Goal: Task Accomplishment & Management: Manage account settings

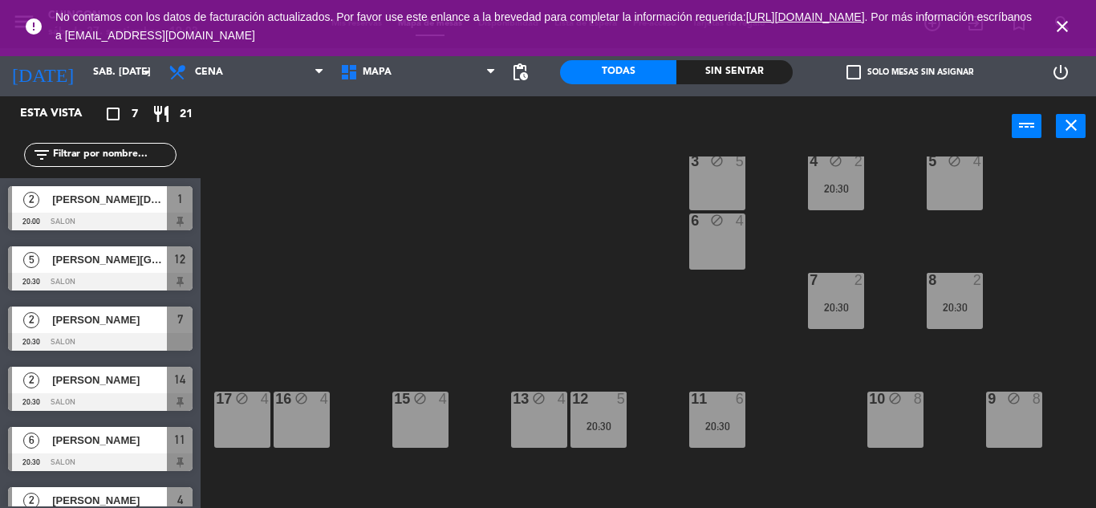
drag, startPoint x: 1061, startPoint y: 26, endPoint x: 1047, endPoint y: 31, distance: 15.2
click at [1061, 26] on icon "close" at bounding box center [1062, 26] width 19 height 19
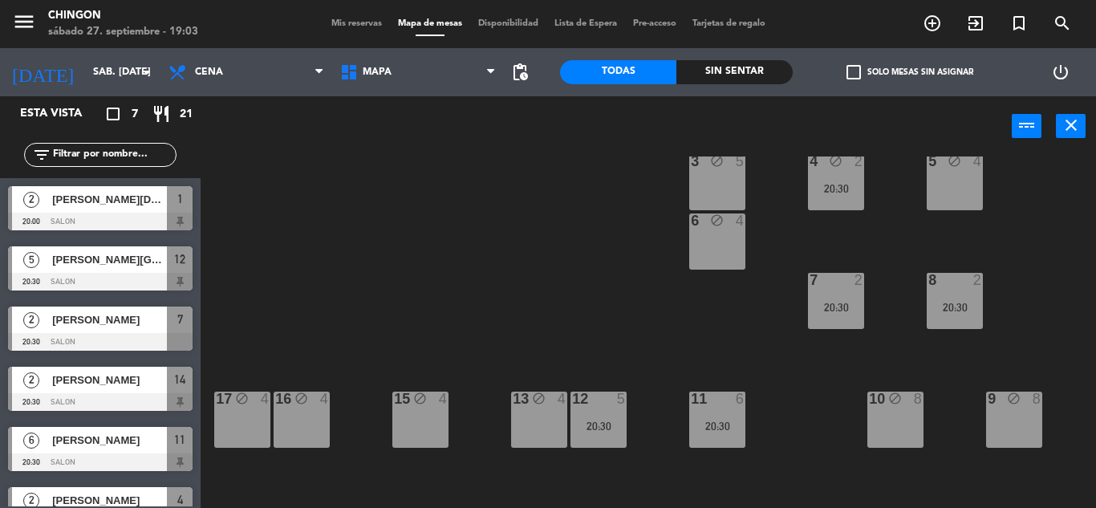
click at [376, 23] on span "Mis reservas" at bounding box center [356, 23] width 67 height 9
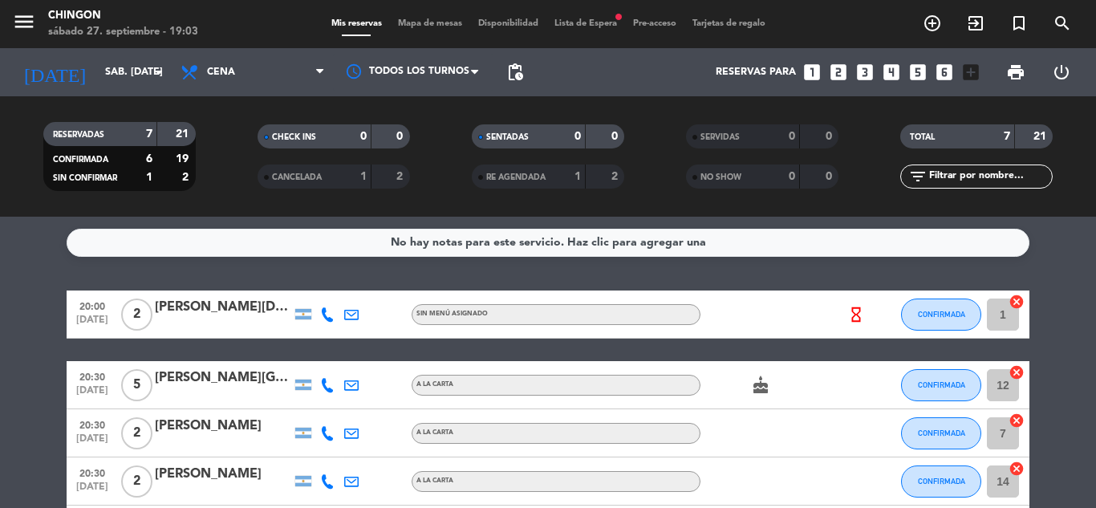
click at [580, 25] on span "Lista de Espera fiber_manual_record" at bounding box center [586, 23] width 79 height 9
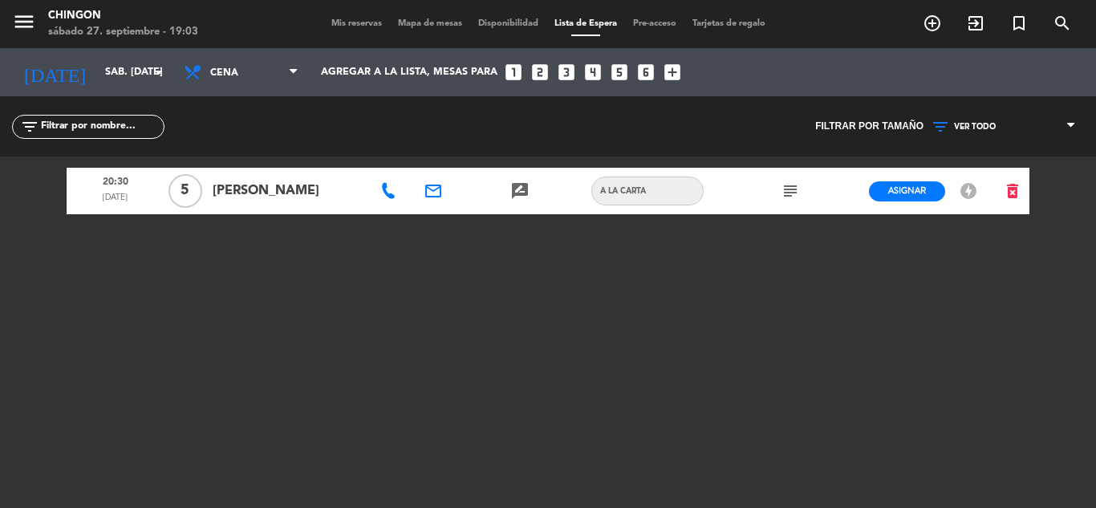
click at [621, 283] on div "20:30 [DATE] 5 [PERSON_NAME] email rate_review credit_card A LA CARTA subject A…" at bounding box center [548, 357] width 963 height 401
click at [722, 303] on div "20:30 [DATE] 5 [PERSON_NAME] email rate_review credit_card A LA CARTA subject A…" at bounding box center [548, 357] width 963 height 401
drag, startPoint x: 666, startPoint y: 369, endPoint x: 677, endPoint y: 368, distance: 11.4
click at [670, 368] on div "20:30 [DATE] 5 [PERSON_NAME] email rate_review credit_card A LA CARTA subject A…" at bounding box center [548, 357] width 963 height 401
click at [361, 22] on span "Mis reservas" at bounding box center [356, 23] width 67 height 9
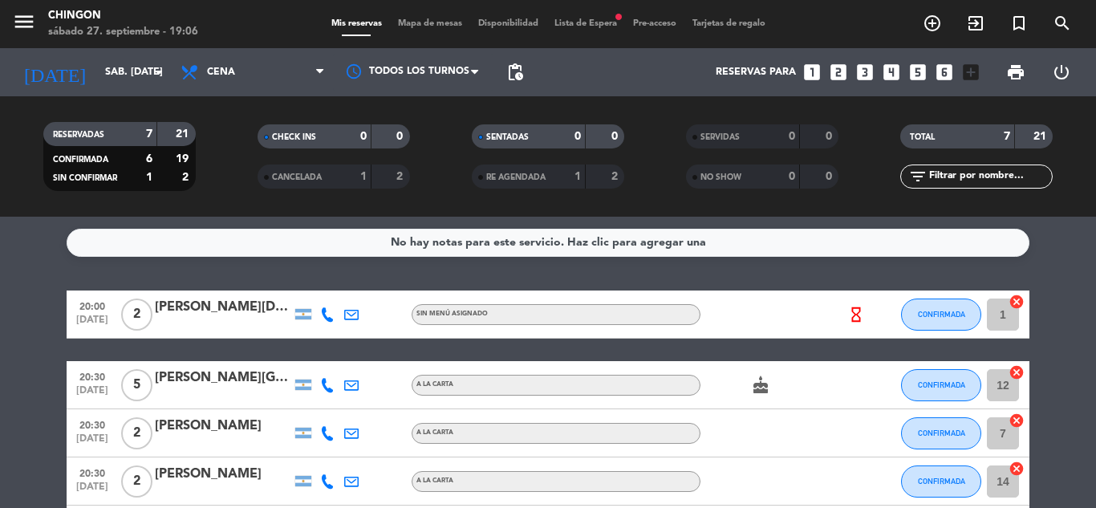
click at [414, 21] on span "Mapa de mesas" at bounding box center [430, 23] width 80 height 9
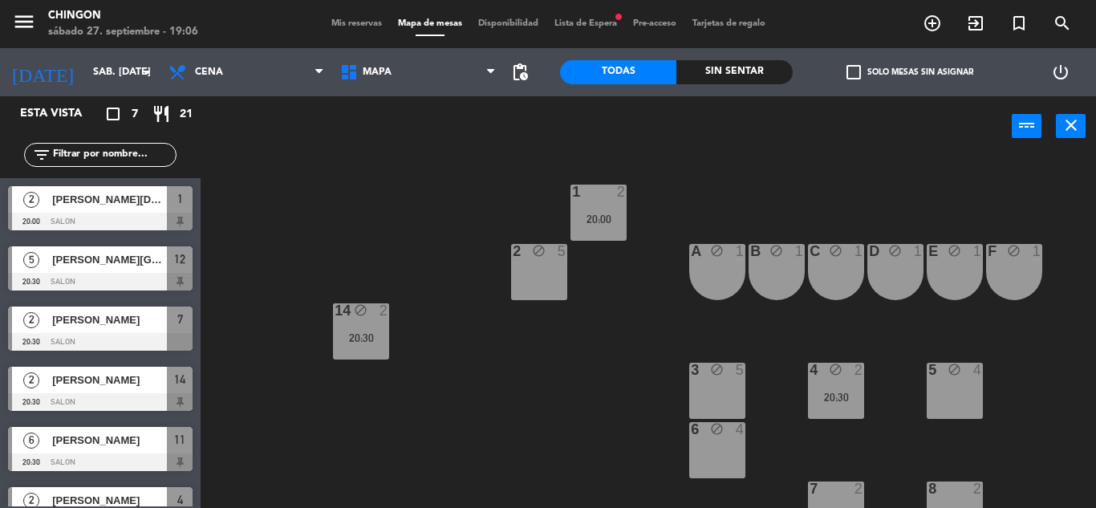
click at [602, 26] on span "Lista de Espera fiber_manual_record" at bounding box center [586, 23] width 79 height 9
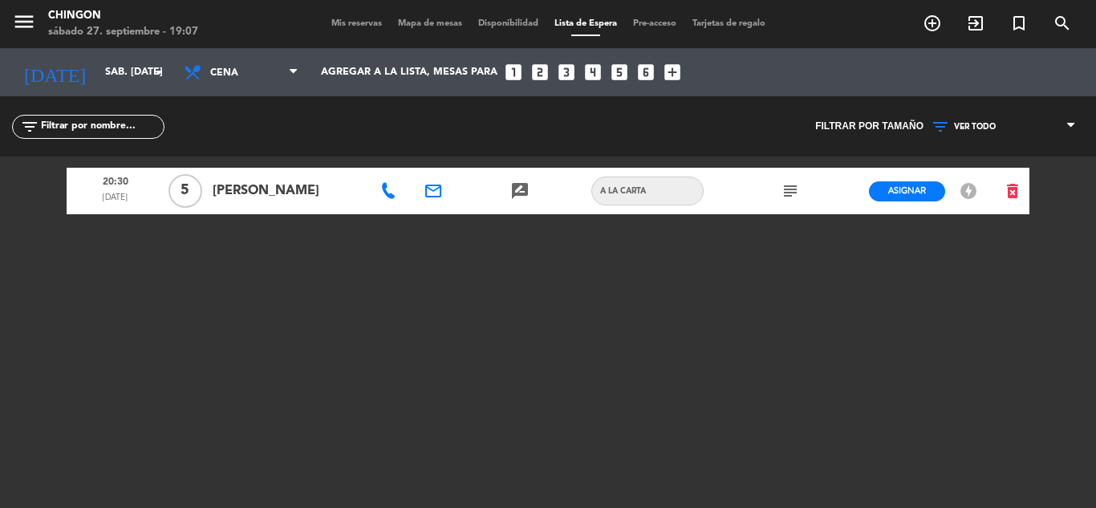
click at [313, 201] on span "[PERSON_NAME]" at bounding box center [288, 191] width 150 height 21
click at [393, 193] on icon at bounding box center [388, 191] width 16 height 16
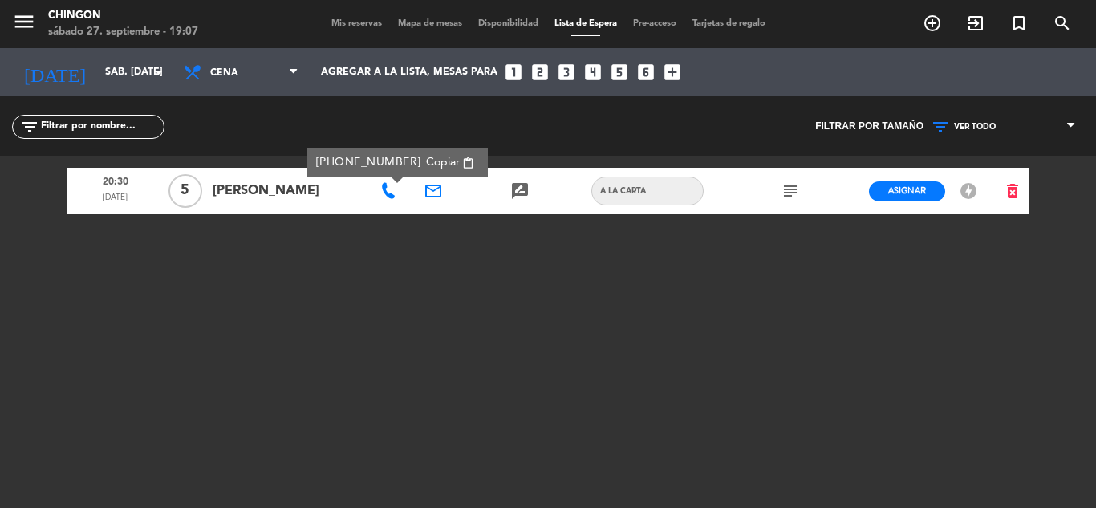
click at [383, 162] on div "[PHONE_NUMBER] Copiar content_paste" at bounding box center [398, 162] width 164 height 18
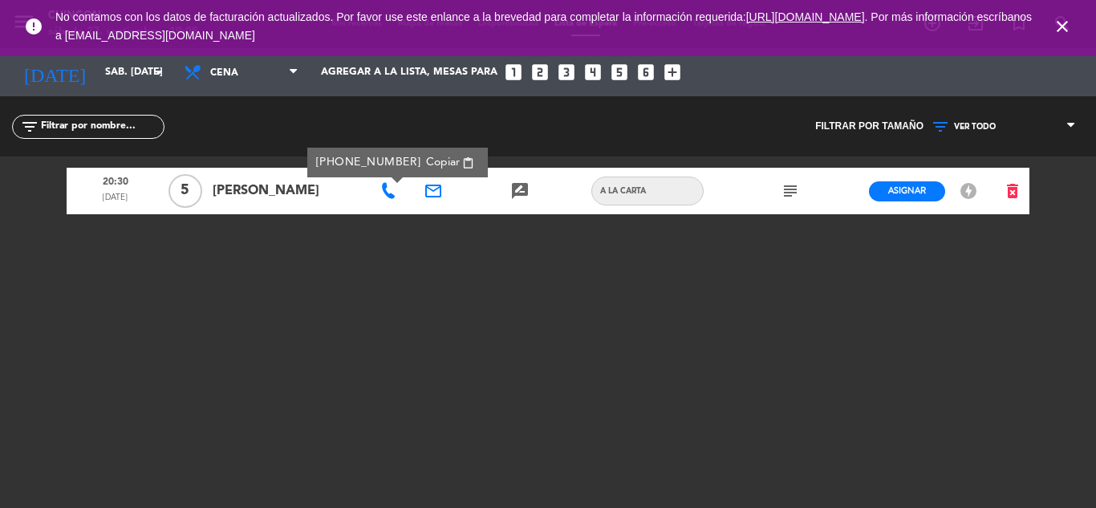
click at [432, 162] on span "Copiar" at bounding box center [443, 162] width 34 height 17
click at [899, 190] on span "Asignar" at bounding box center [908, 191] width 38 height 12
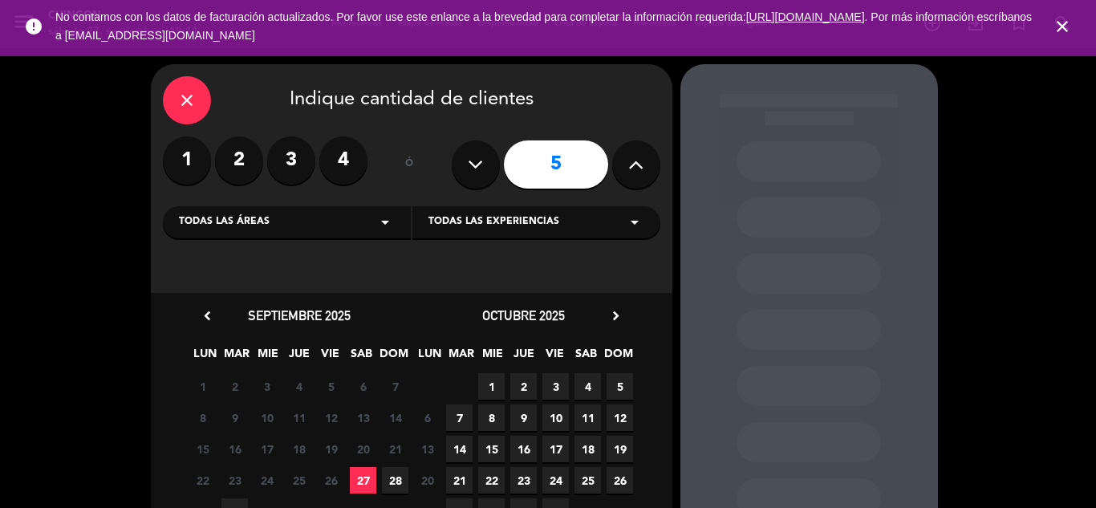
click at [183, 111] on div "close" at bounding box center [187, 100] width 48 height 48
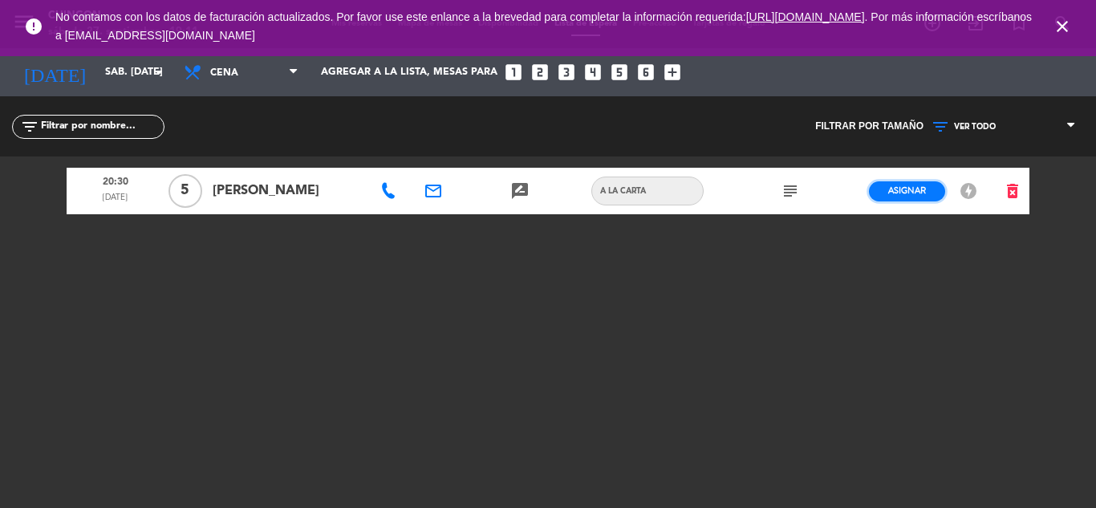
click at [891, 189] on span "Asignar" at bounding box center [908, 191] width 38 height 12
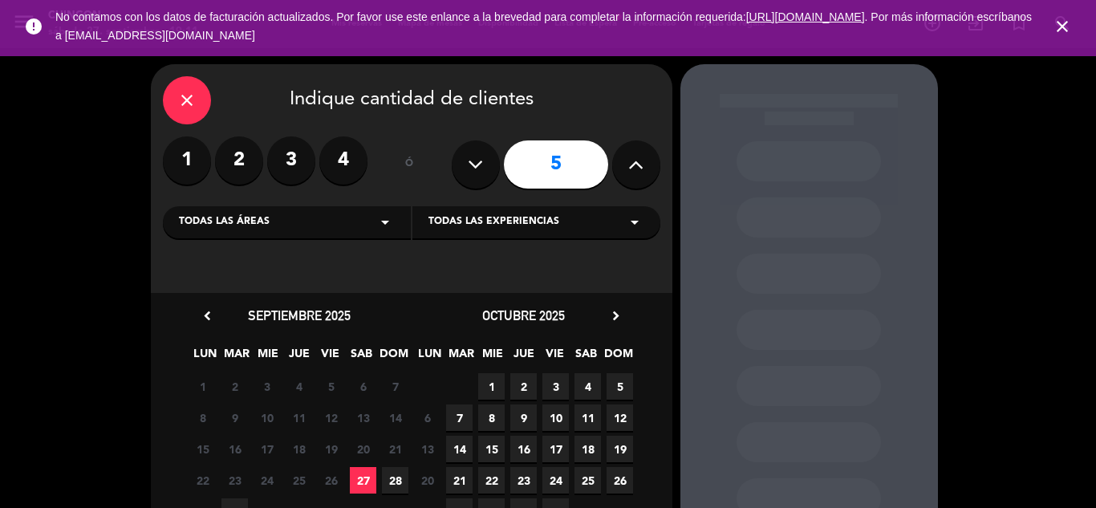
click at [364, 478] on span "27" at bounding box center [363, 480] width 26 height 26
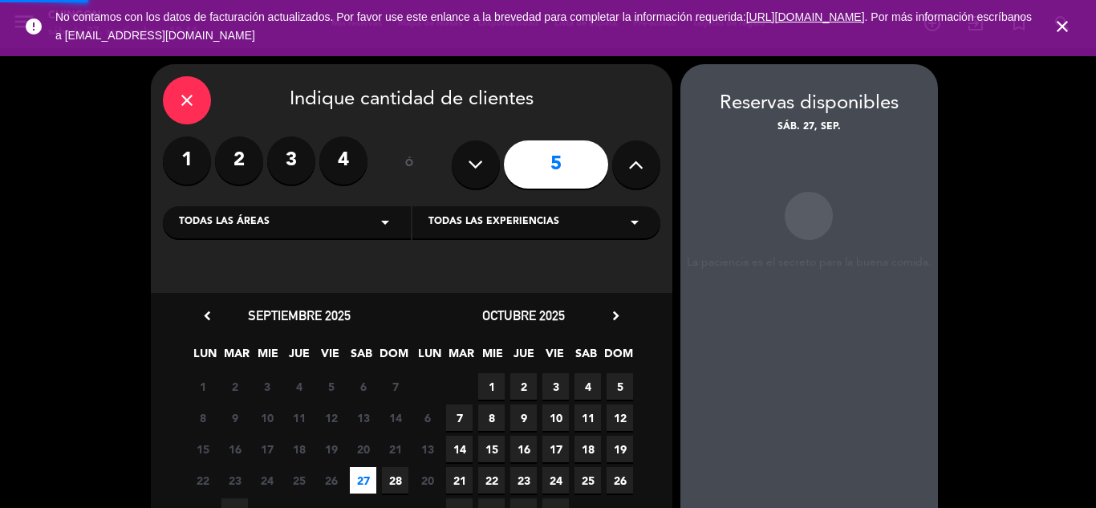
scroll to position [64, 0]
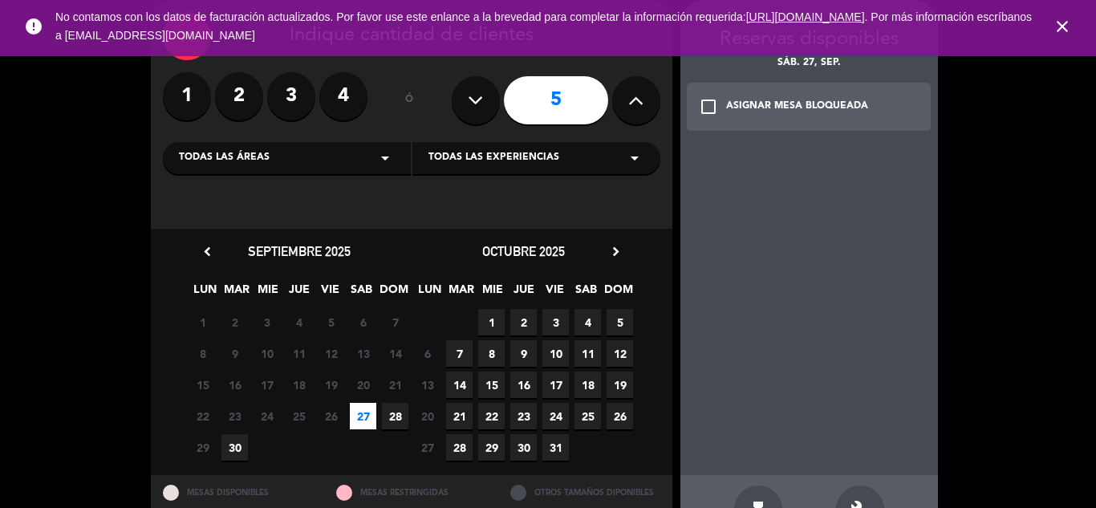
click at [1071, 39] on span "close" at bounding box center [1062, 26] width 43 height 43
click at [1061, 22] on icon "close" at bounding box center [1062, 26] width 19 height 19
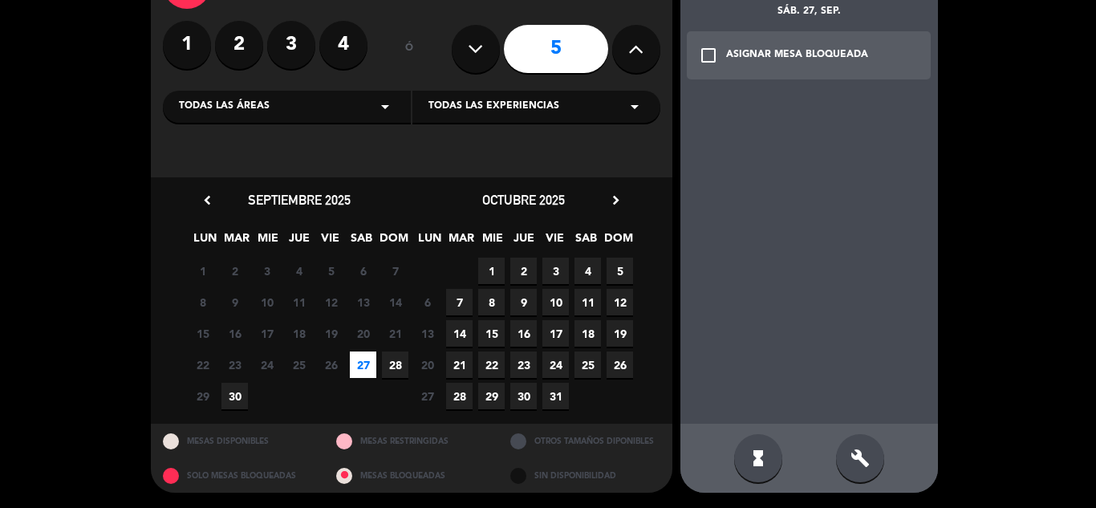
scroll to position [0, 0]
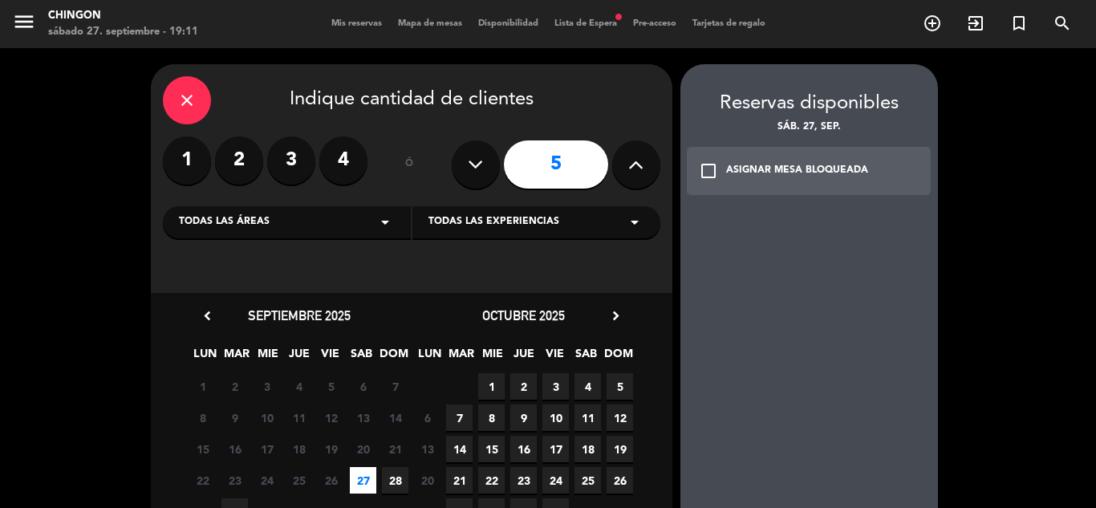
click at [706, 168] on icon "check_box_outline_blank" at bounding box center [708, 170] width 19 height 19
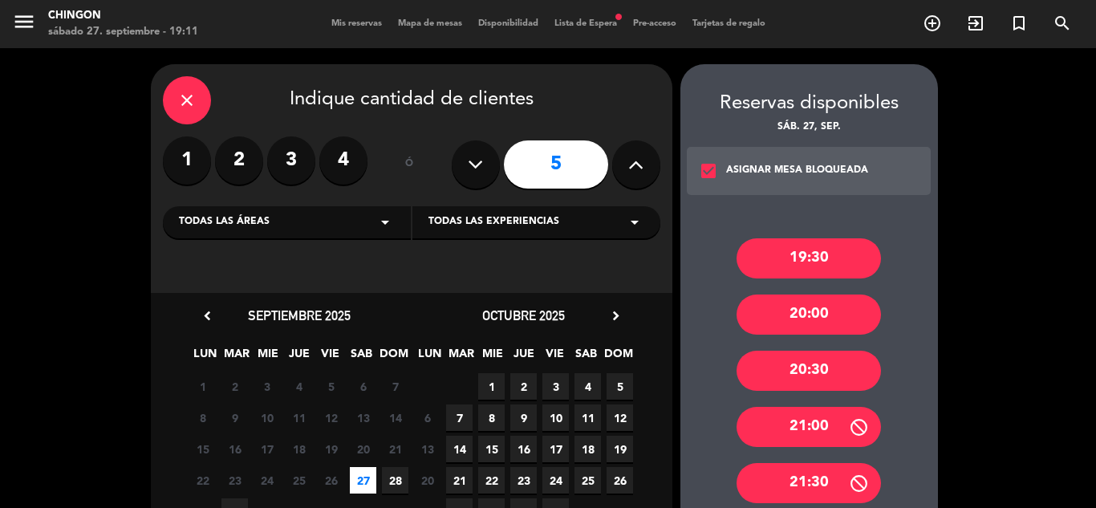
click at [810, 370] on div "20:30" at bounding box center [809, 371] width 144 height 40
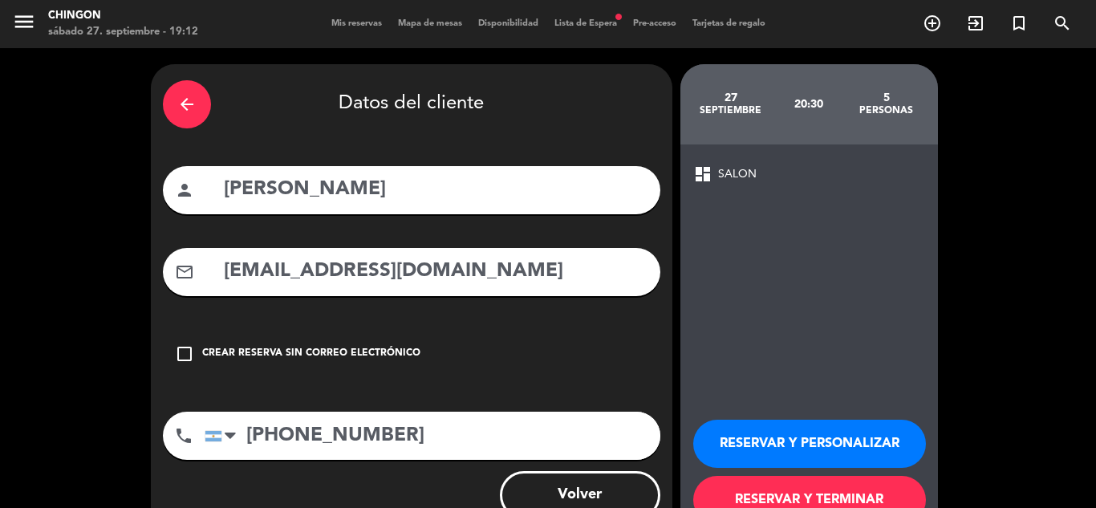
click at [741, 173] on span "SALON" at bounding box center [737, 174] width 39 height 18
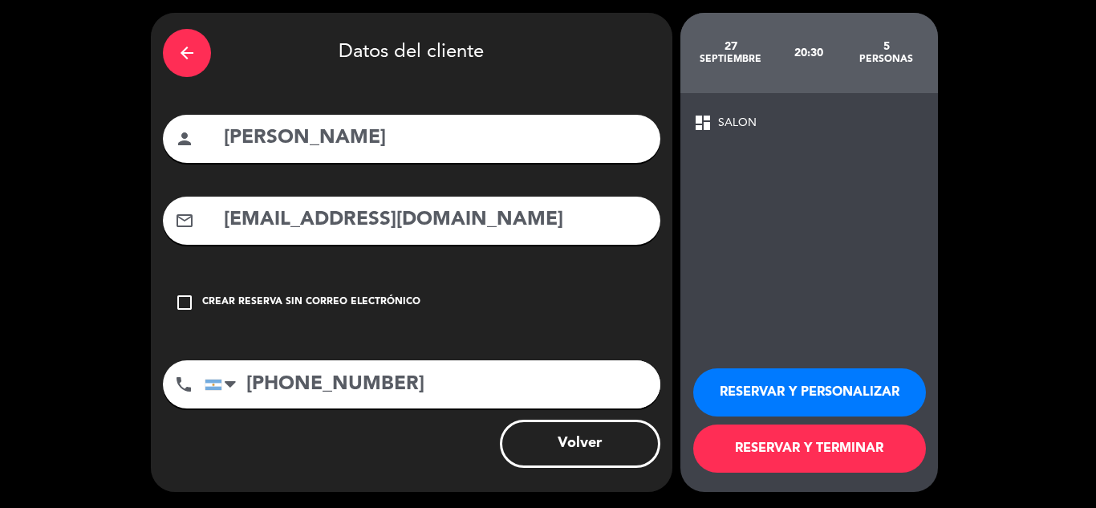
click at [836, 446] on button "RESERVAR Y TERMINAR" at bounding box center [810, 449] width 233 height 48
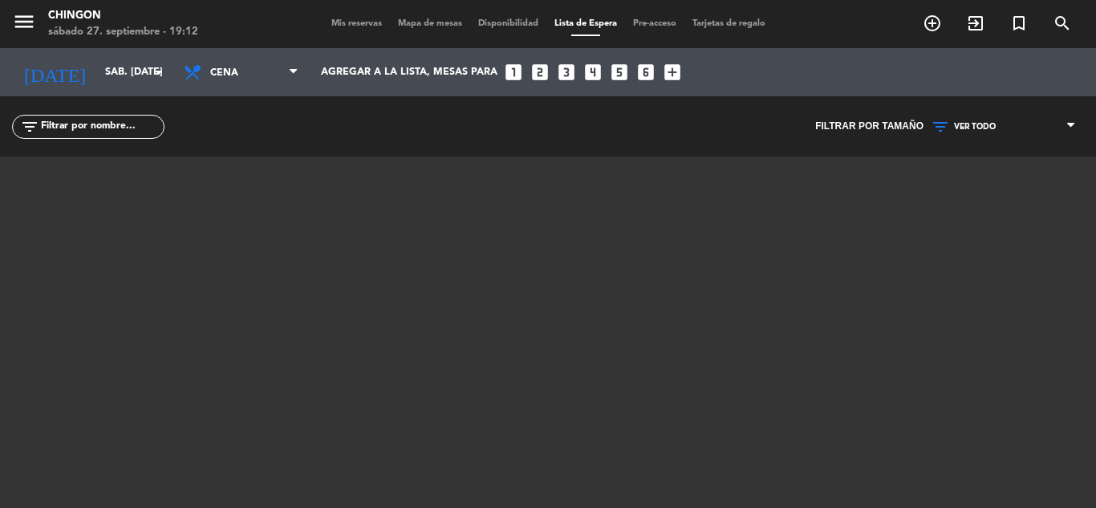
click at [356, 21] on span "Mis reservas" at bounding box center [356, 23] width 67 height 9
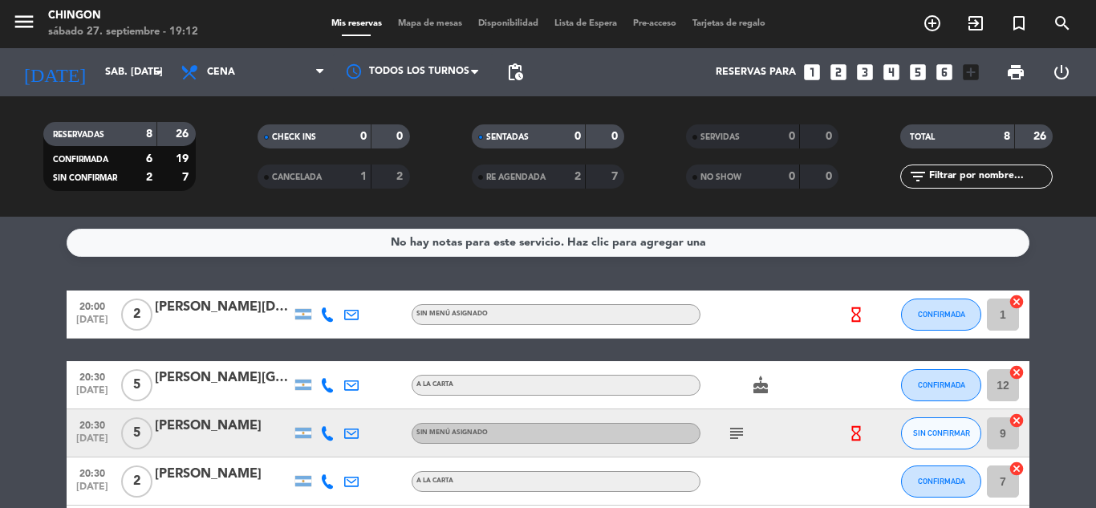
scroll to position [134, 0]
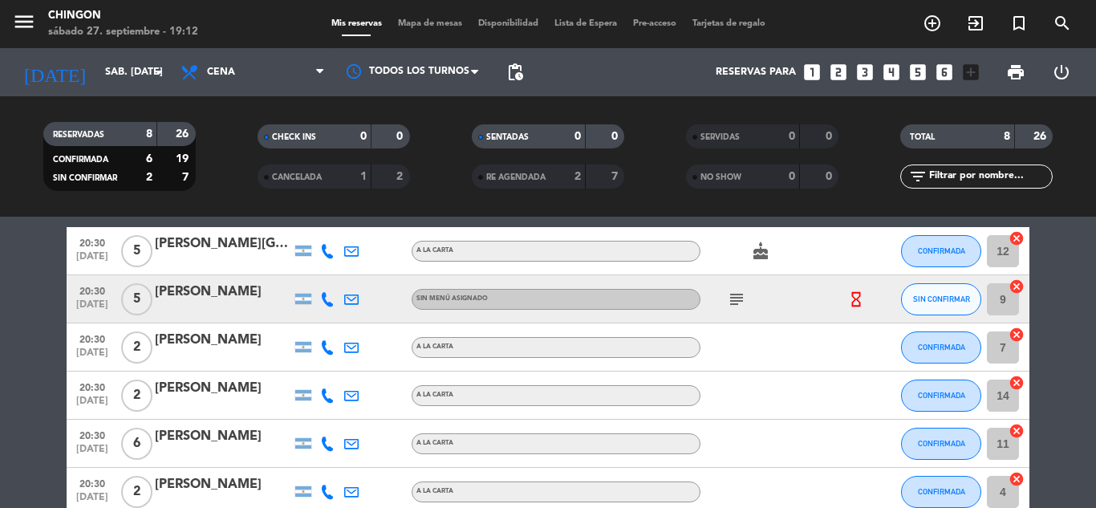
click at [250, 302] on div "[PERSON_NAME]" at bounding box center [223, 292] width 136 height 21
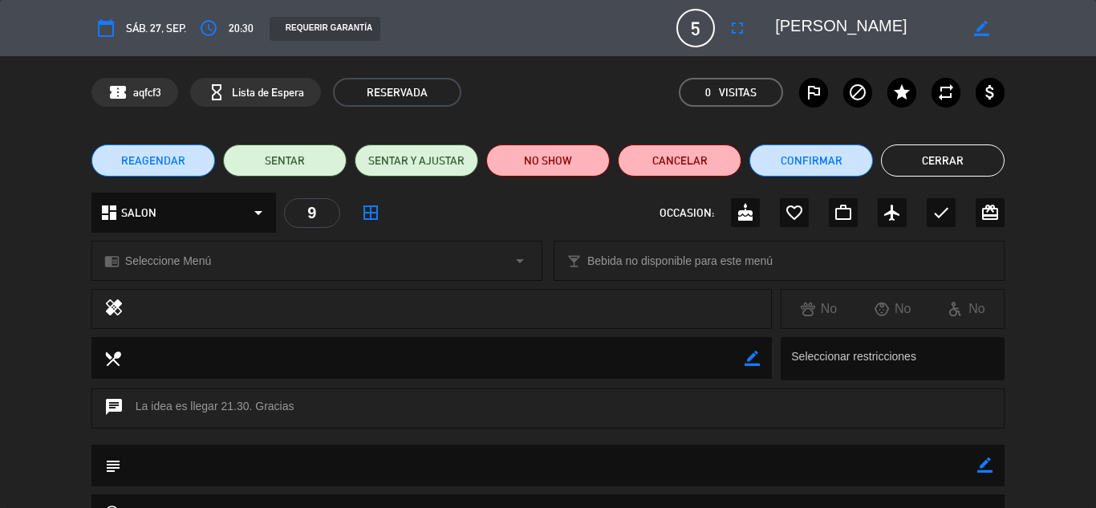
click at [376, 218] on icon "border_all" at bounding box center [370, 212] width 19 height 19
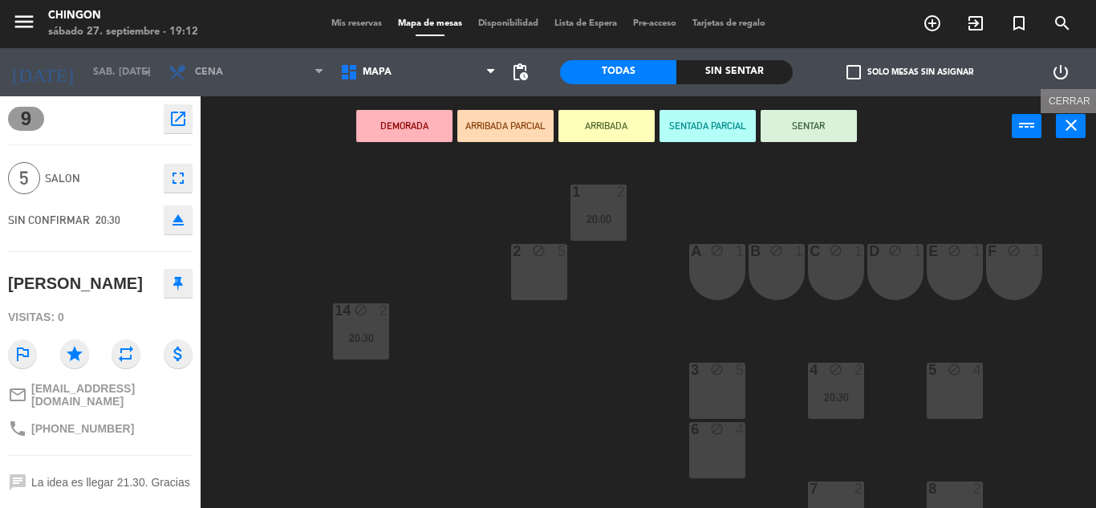
click at [1076, 121] on icon "close" at bounding box center [1071, 125] width 19 height 19
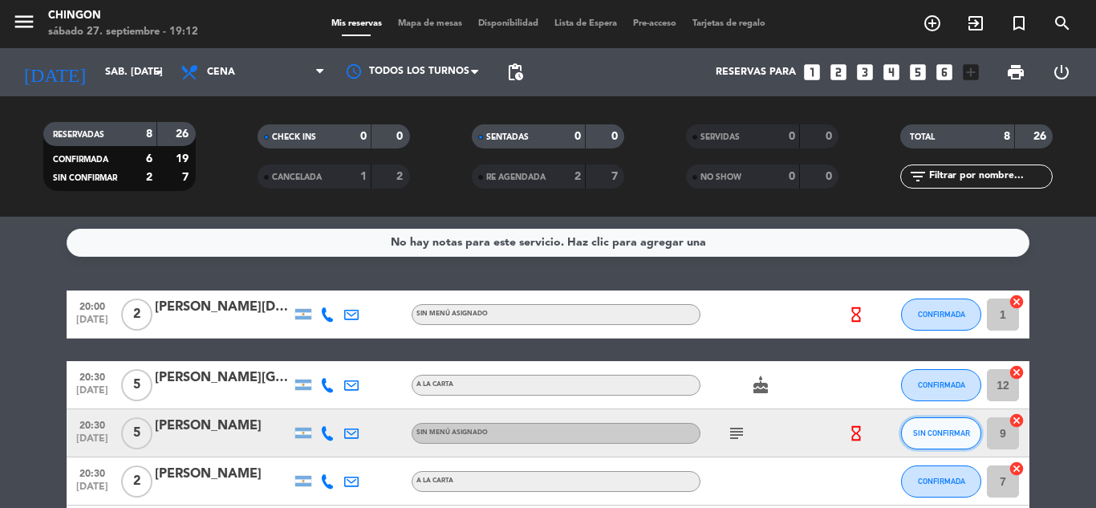
click at [953, 436] on span "SIN CONFIRMAR" at bounding box center [941, 433] width 57 height 9
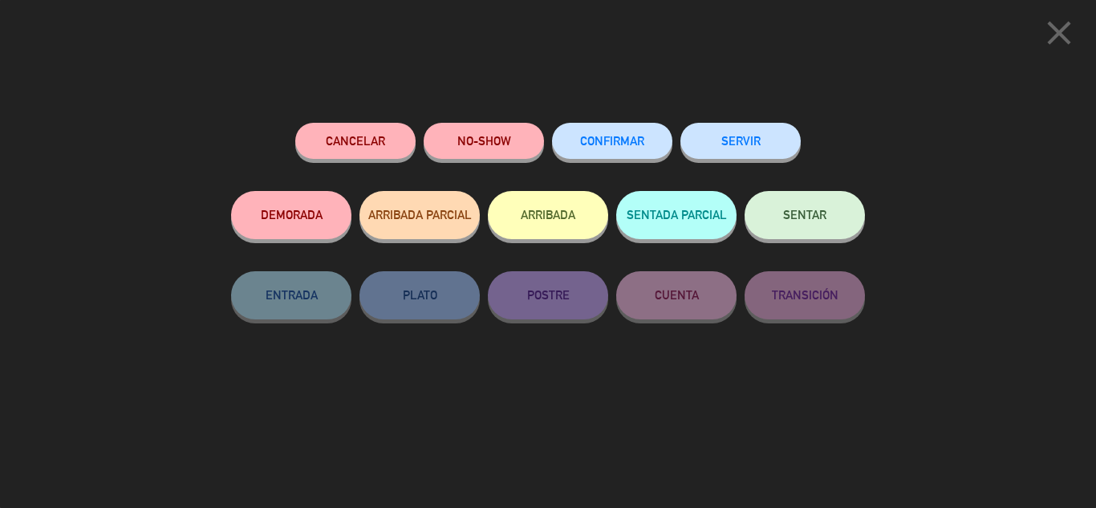
click at [645, 134] on button "CONFIRMAR" at bounding box center [612, 141] width 120 height 36
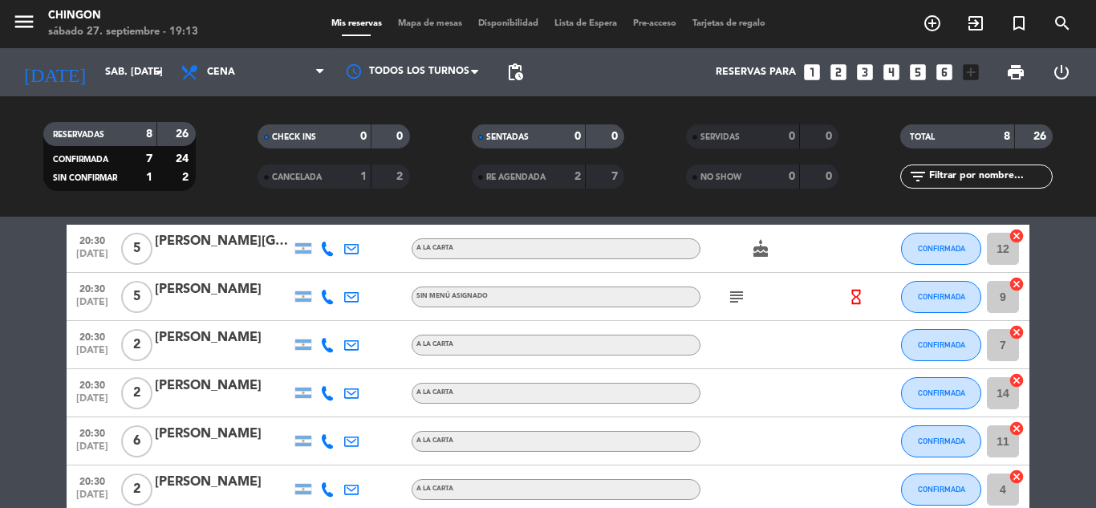
scroll to position [3, 0]
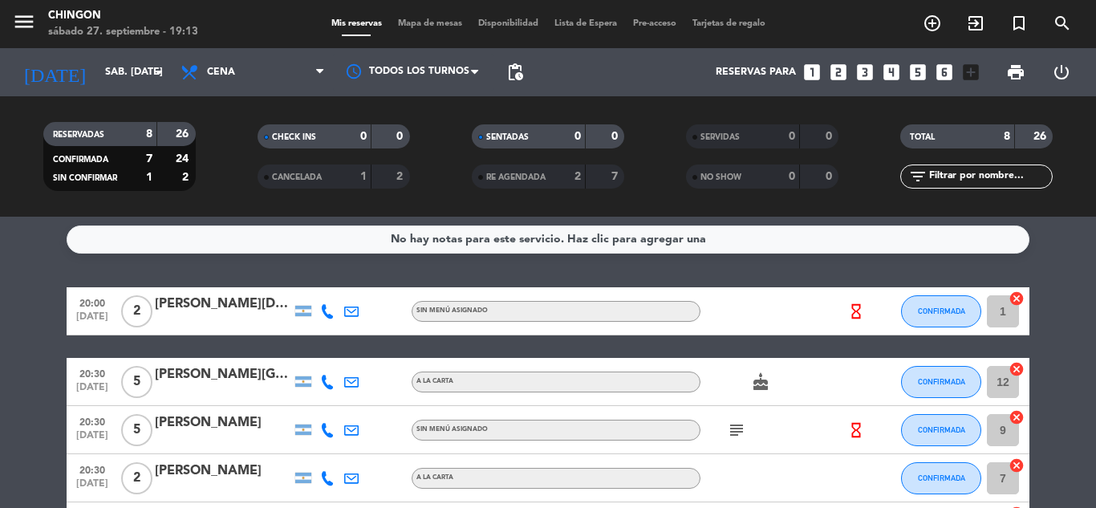
click at [765, 393] on div "cake" at bounding box center [773, 381] width 144 height 47
click at [758, 380] on icon "cake" at bounding box center [760, 381] width 19 height 19
click at [734, 436] on icon "subject" at bounding box center [736, 430] width 19 height 19
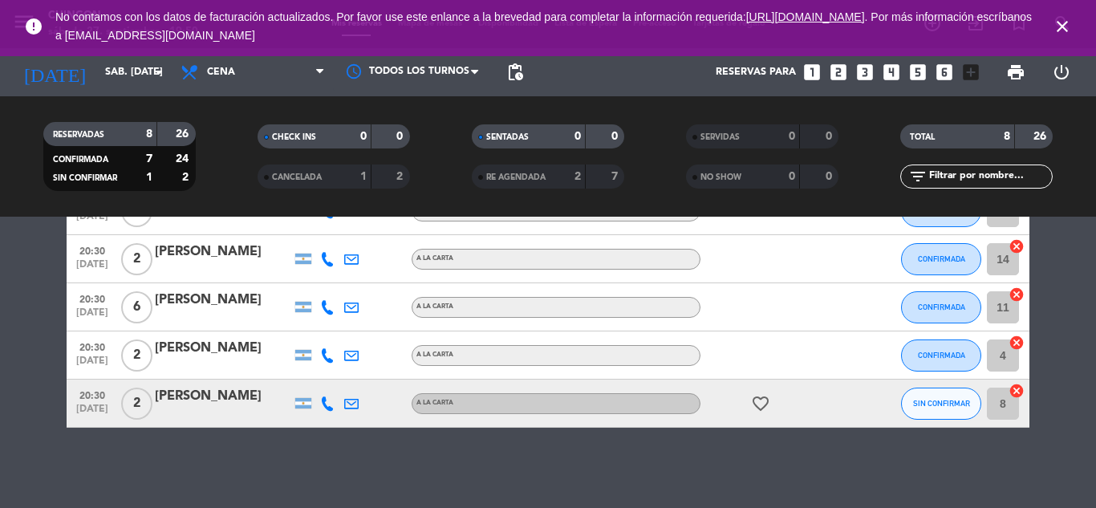
scroll to position [136, 0]
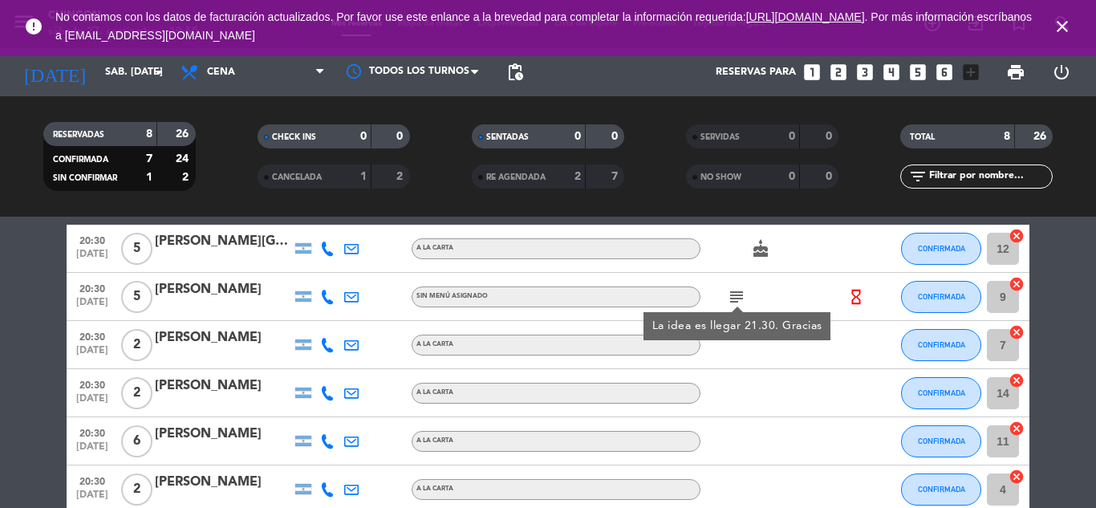
click at [859, 295] on icon "hourglass_empty" at bounding box center [857, 297] width 18 height 18
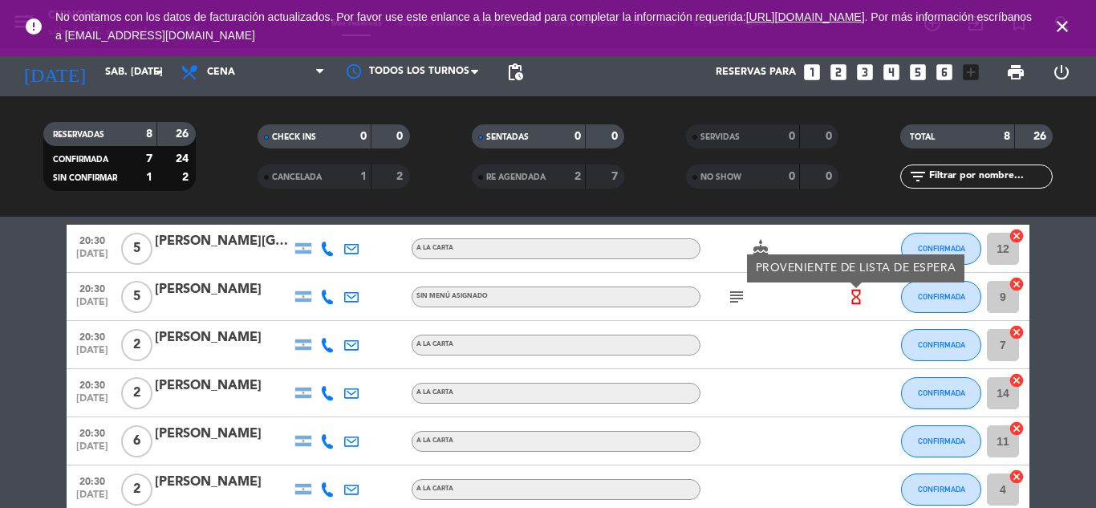
click at [1022, 281] on icon "cancel" at bounding box center [1017, 284] width 16 height 16
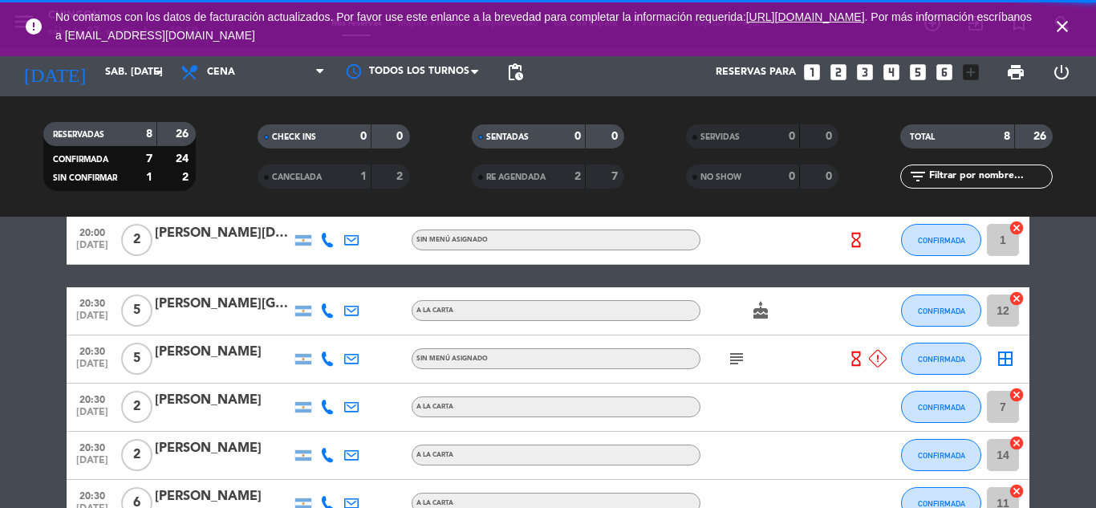
scroll to position [199, 0]
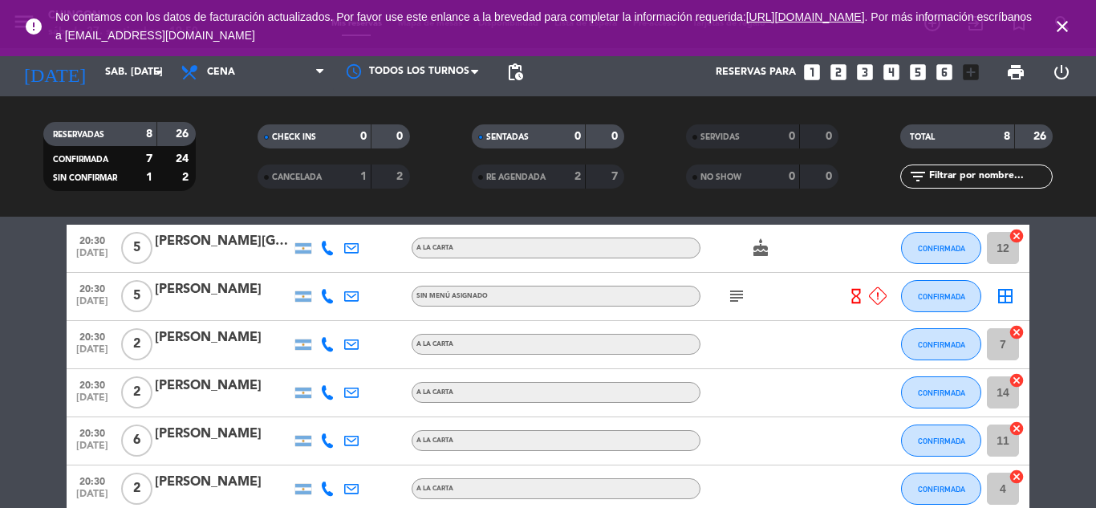
click at [181, 288] on div "[PERSON_NAME]" at bounding box center [223, 289] width 136 height 21
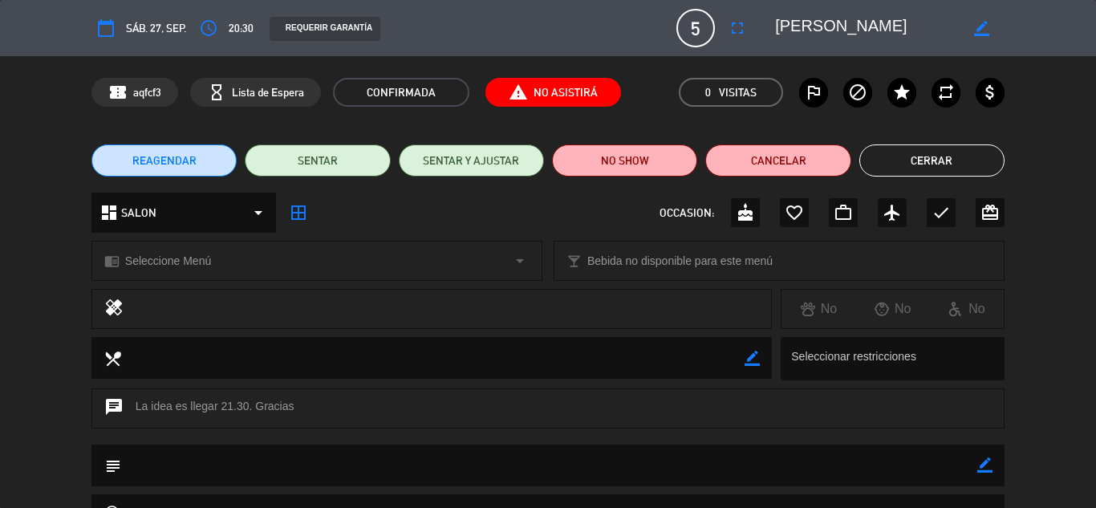
click at [575, 97] on span "report_problem No Asistirá" at bounding box center [554, 92] width 136 height 29
click at [505, 88] on span "report_problem No Asistirá" at bounding box center [554, 92] width 136 height 29
click at [547, 96] on span "report_problem No Asistirá" at bounding box center [554, 92] width 136 height 29
click at [759, 161] on button "Cancelar" at bounding box center [778, 160] width 145 height 32
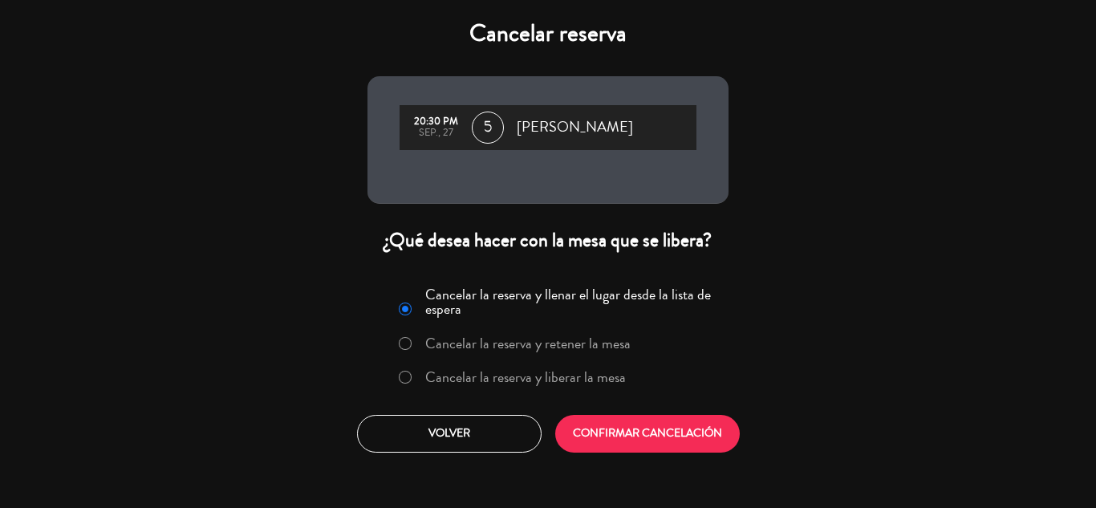
click at [564, 375] on label "Cancelar la reserva y liberar la mesa" at bounding box center [525, 377] width 201 height 14
click at [617, 406] on div "Cancelar la reserva y llenar el lugar desde la lista de espera Cancelar la rese…" at bounding box center [548, 367] width 385 height 194
click at [641, 432] on button "CONFIRMAR CANCELACIÓN" at bounding box center [647, 434] width 185 height 38
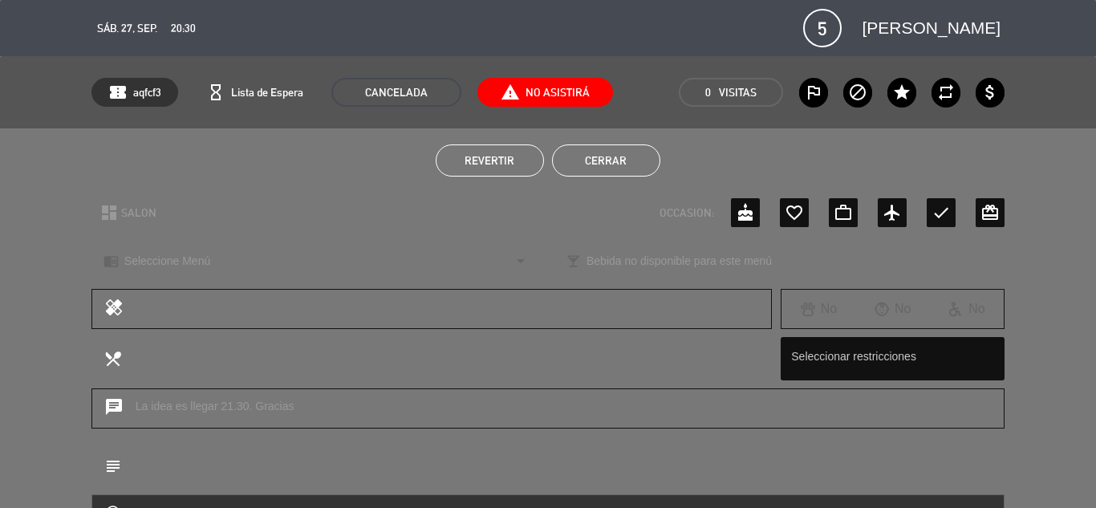
click at [601, 148] on button "Cerrar" at bounding box center [606, 160] width 108 height 32
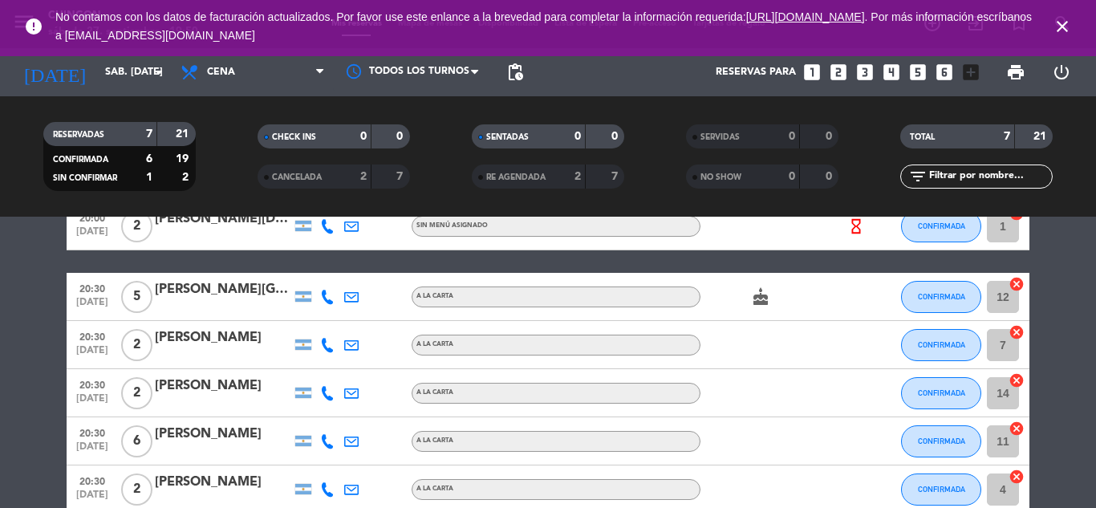
scroll to position [0, 0]
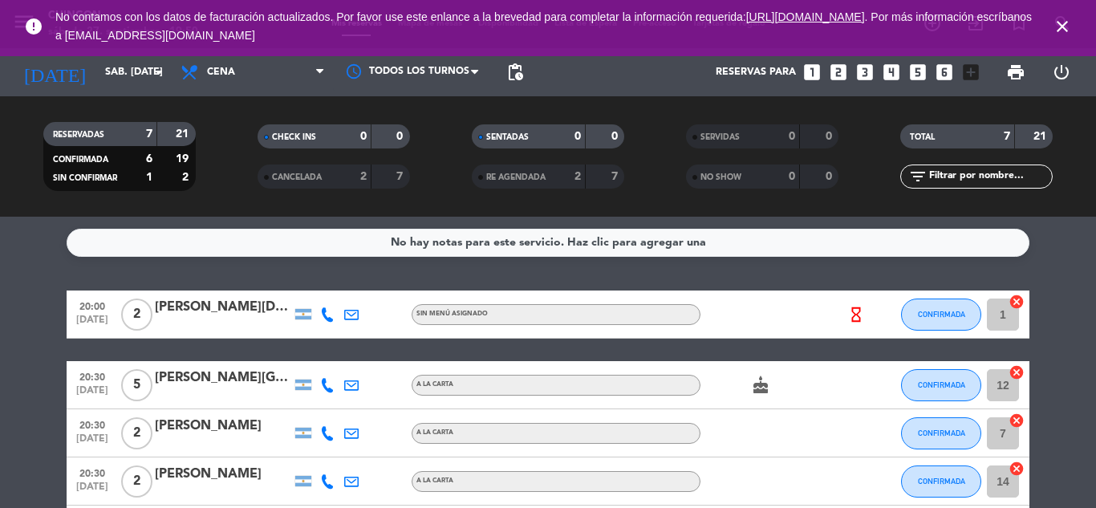
click at [235, 308] on div "[PERSON_NAME][DEMOGRAPHIC_DATA]" at bounding box center [223, 307] width 136 height 21
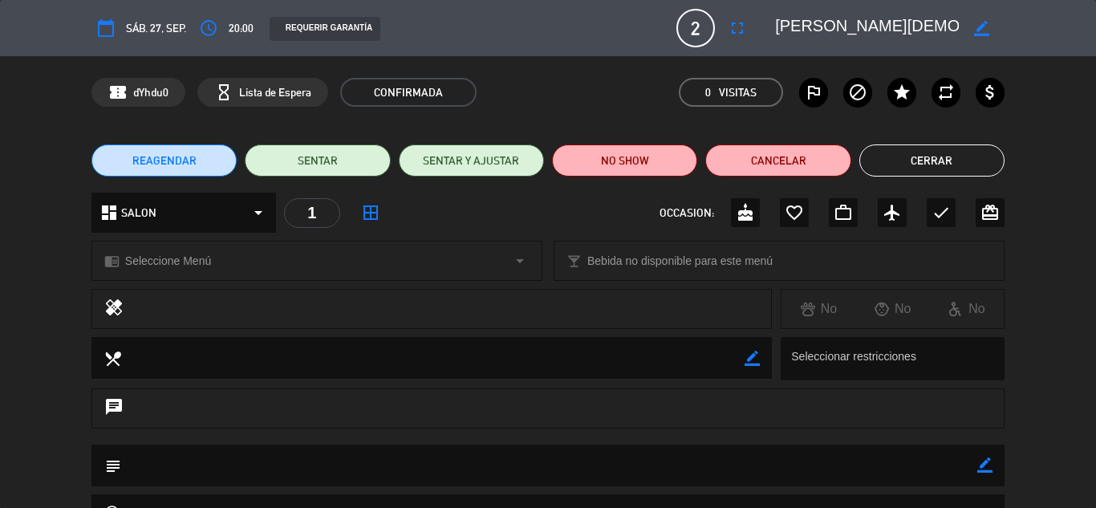
click at [956, 166] on button "Cerrar" at bounding box center [932, 160] width 145 height 32
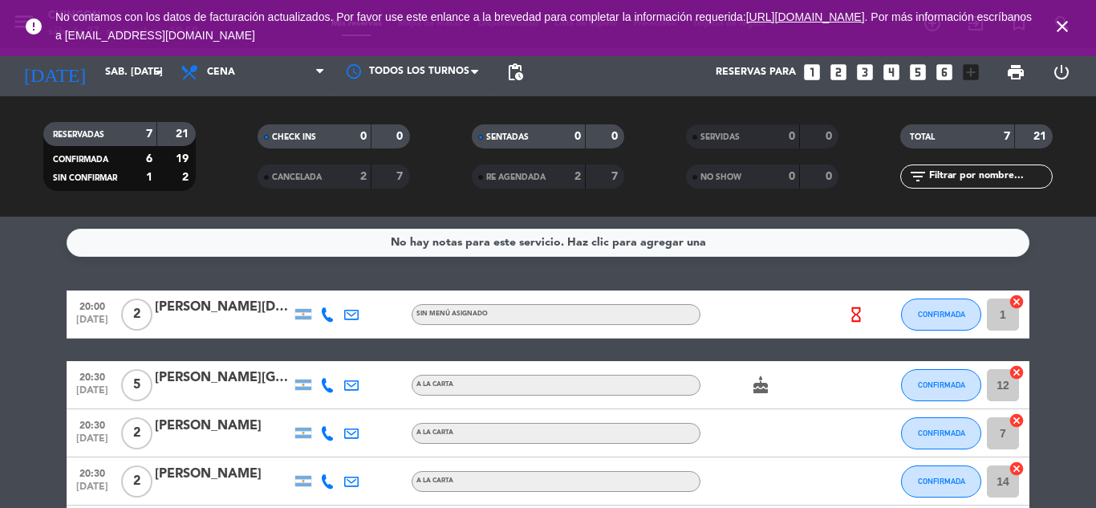
scroll to position [222, 0]
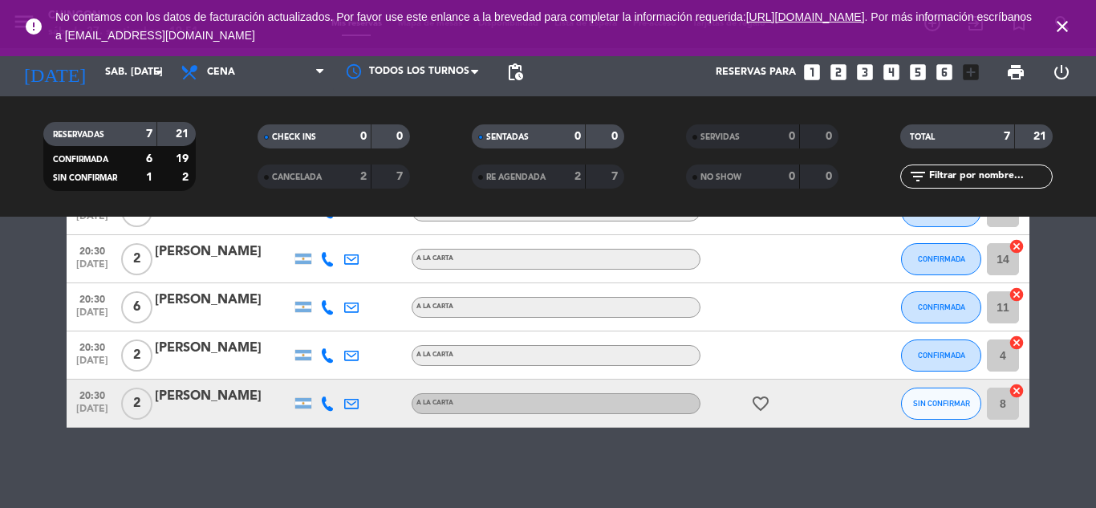
click at [1060, 21] on icon "close" at bounding box center [1062, 26] width 19 height 19
